Goal: Transaction & Acquisition: Purchase product/service

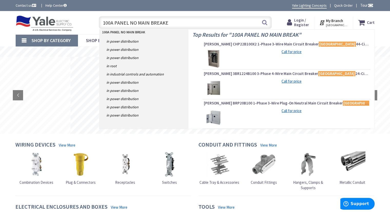
type input "100A PANEL NO MAIN BREAKER"
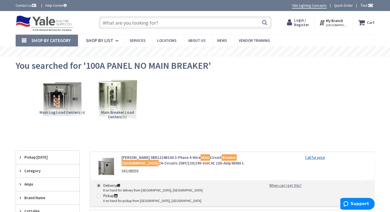
click at [157, 20] on input "text" at bounding box center [185, 22] width 173 height 13
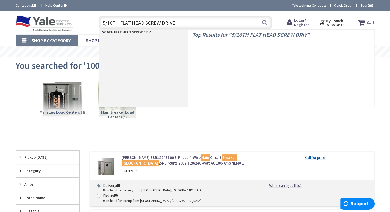
type input "5/16TH FLAT HEAD SCREW DRIVER"
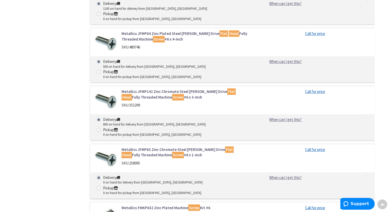
scroll to position [795, 0]
